Goal: Task Accomplishment & Management: Use online tool/utility

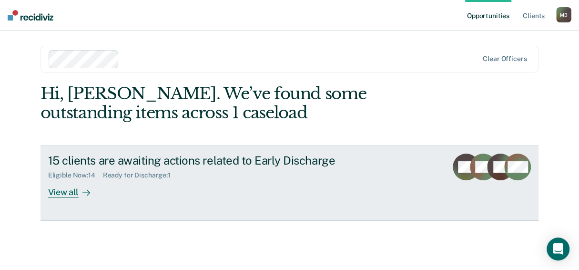
click at [80, 198] on div "View all" at bounding box center [74, 188] width 53 height 19
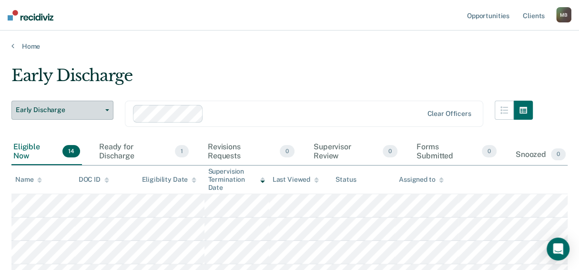
click at [98, 114] on span "Early Discharge" at bounding box center [59, 110] width 86 height 8
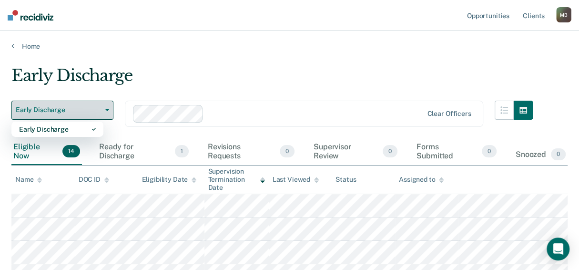
click at [98, 114] on span "Early Discharge" at bounding box center [59, 110] width 86 height 8
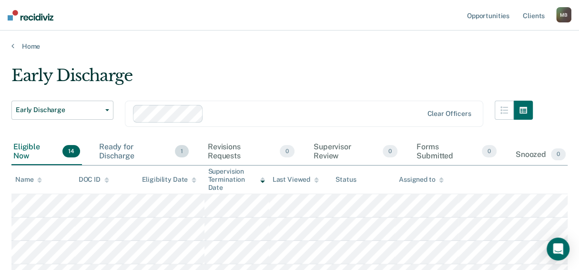
click at [121, 165] on div "Ready for Discharge 1" at bounding box center [143, 151] width 93 height 27
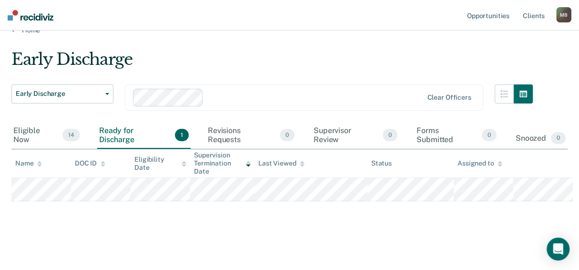
scroll to position [78, 0]
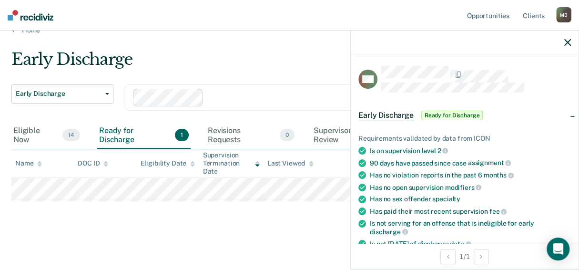
click at [161, 235] on main "Early Discharge Early Discharge Early Discharge Clear officers Eligible Now 14 …" at bounding box center [289, 150] width 579 height 233
click at [562, 53] on div at bounding box center [465, 43] width 228 height 24
click at [567, 46] on icon "button" at bounding box center [568, 42] width 7 height 7
click at [422, 120] on span "Ready for Discharge" at bounding box center [453, 116] width 62 height 10
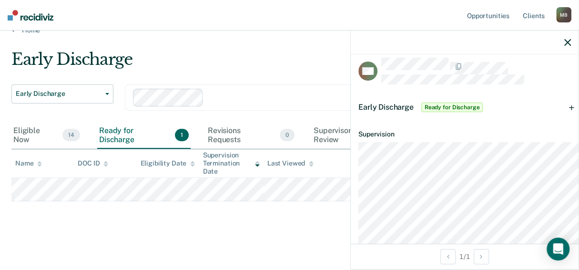
scroll to position [0, 0]
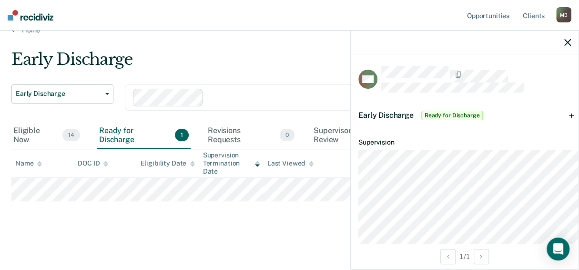
click at [565, 131] on div "Early Discharge Ready for Discharge" at bounding box center [465, 115] width 228 height 31
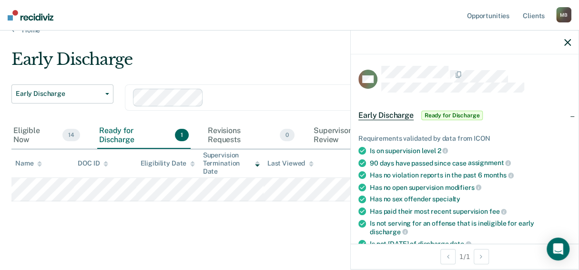
click at [565, 131] on div "Early Discharge Ready for Discharge" at bounding box center [465, 115] width 228 height 31
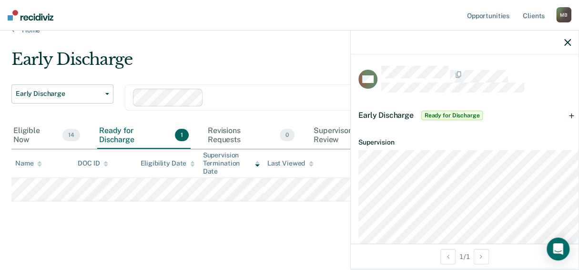
click at [422, 120] on span "Ready for Discharge" at bounding box center [453, 116] width 62 height 10
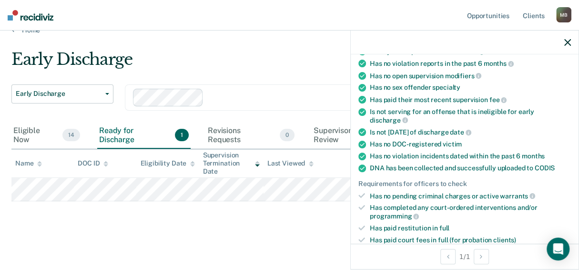
scroll to position [15, 0]
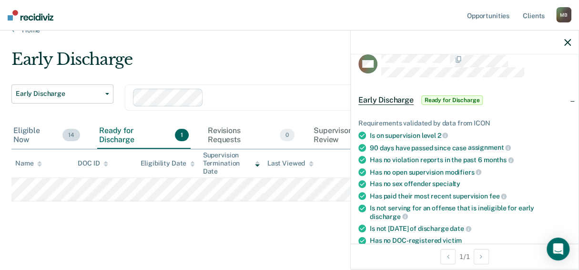
click at [34, 122] on div "Eligible Now 14" at bounding box center [46, 135] width 71 height 27
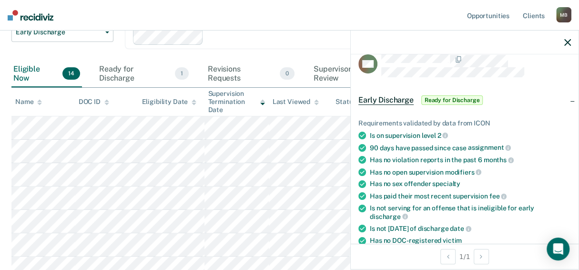
click at [569, 46] on icon "button" at bounding box center [568, 42] width 7 height 7
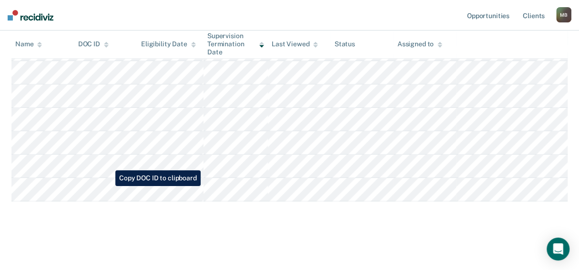
scroll to position [414, 0]
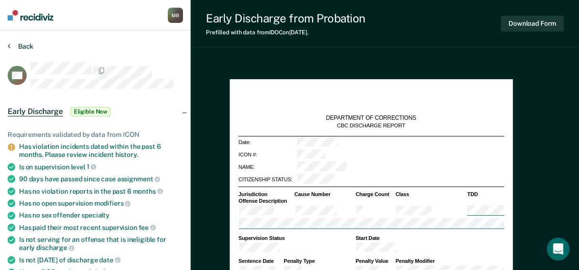
click at [23, 51] on button "Back" at bounding box center [21, 46] width 26 height 9
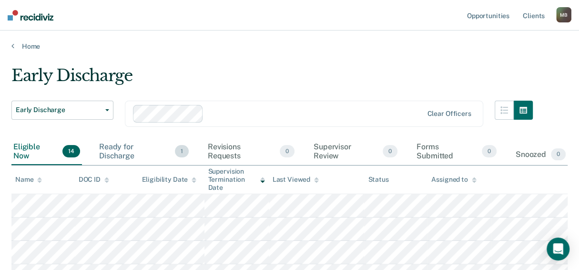
click at [134, 165] on div "Ready for Discharge 1" at bounding box center [143, 151] width 93 height 27
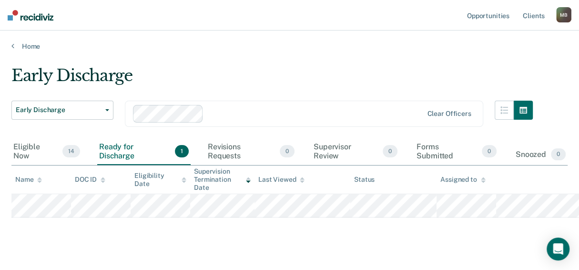
scroll to position [78, 0]
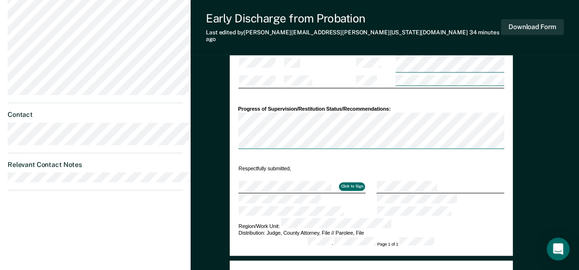
scroll to position [525, 0]
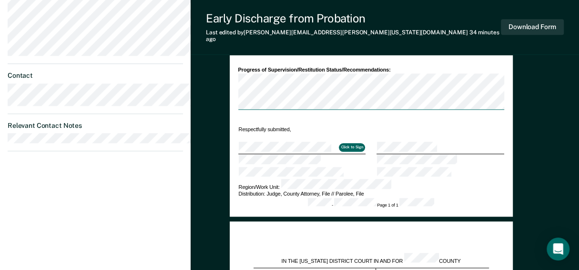
click at [365, 152] on button "Click to Sign" at bounding box center [352, 147] width 26 height 9
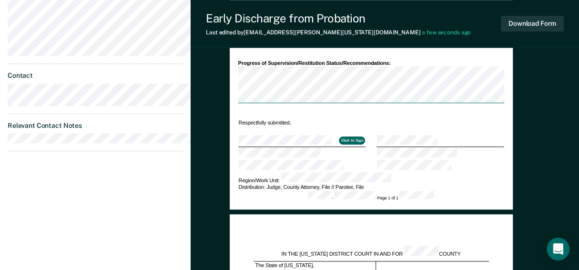
type textarea "x"
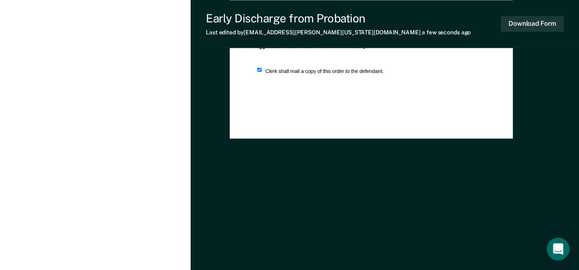
scroll to position [858, 0]
